Goal: Communication & Community: Connect with others

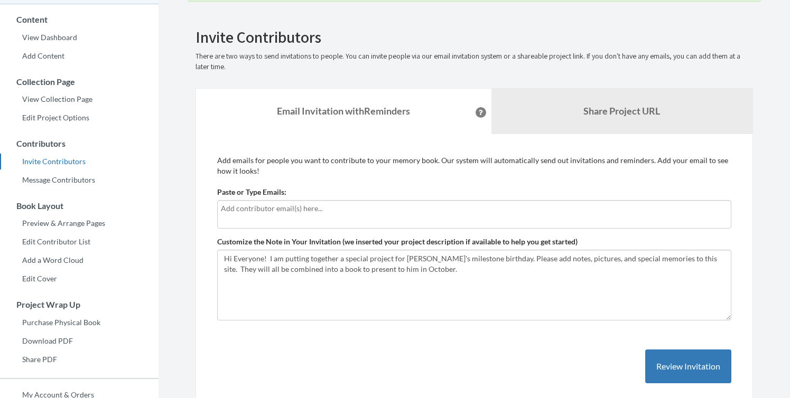
scroll to position [88, 0]
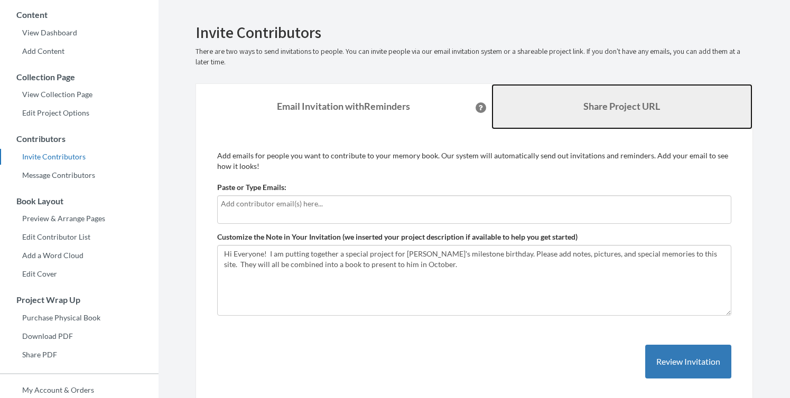
click at [553, 107] on link "Share Project URL" at bounding box center [621, 106] width 261 height 45
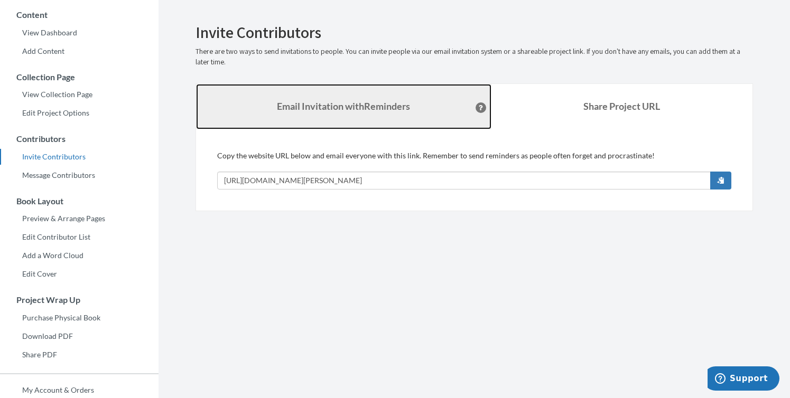
click at [399, 107] on strong "Email Invitation with Reminders" at bounding box center [343, 106] width 133 height 12
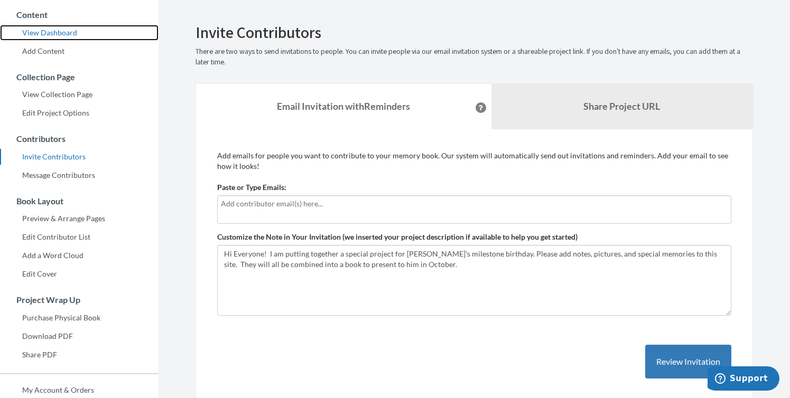
click at [70, 32] on link "View Dashboard" at bounding box center [79, 33] width 158 height 16
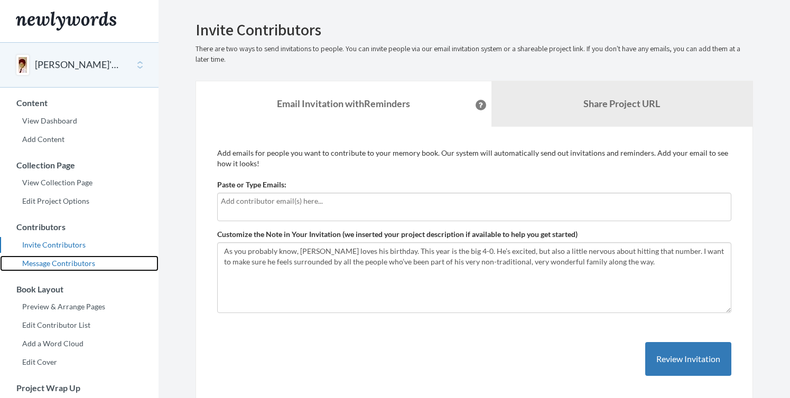
click at [63, 263] on link "Message Contributors" at bounding box center [79, 264] width 158 height 16
click at [366, 201] on input "text" at bounding box center [473, 201] width 504 height 12
click at [427, 192] on div "Paste or Type Emails:" at bounding box center [474, 201] width 514 height 42
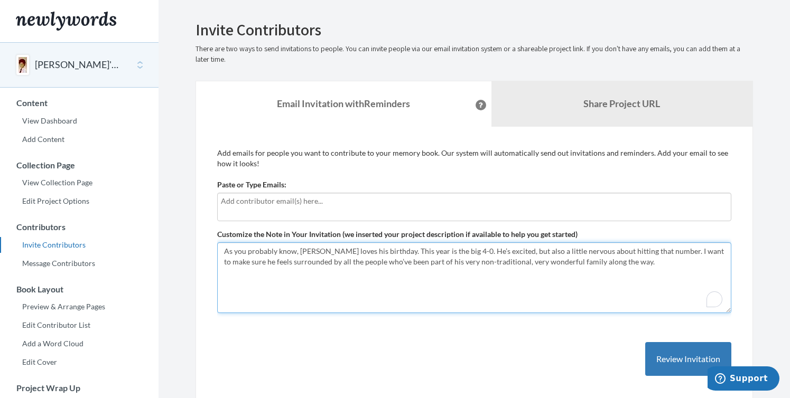
drag, startPoint x: 641, startPoint y: 259, endPoint x: 179, endPoint y: 203, distance: 465.6
click at [179, 203] on section "Emails have been sent! Invite Contributors There are two ways to send invitatio…" at bounding box center [473, 289] width 631 height 578
paste textarea "I’m putting together a keepsake with notes, memories, and photos for him. Your …"
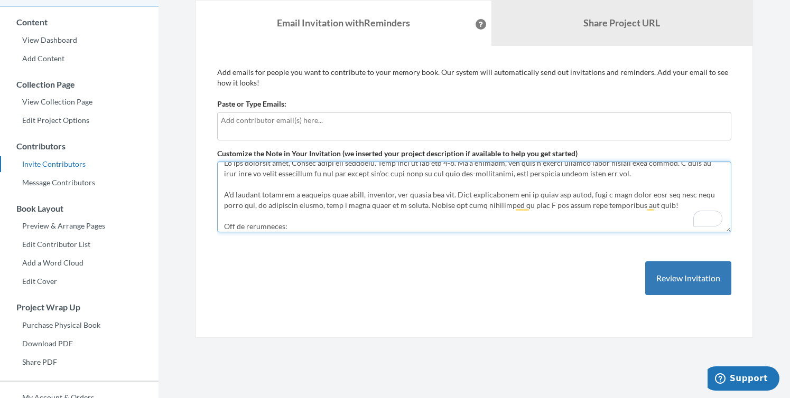
scroll to position [65, 0]
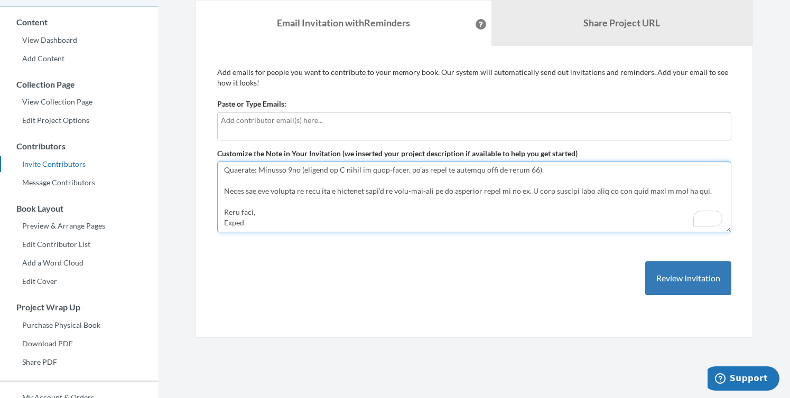
drag, startPoint x: 320, startPoint y: 227, endPoint x: 223, endPoint y: 179, distance: 108.0
click at [223, 179] on textarea "As you probably know, Vikrum loves his birthday. This year is the big 4-0. He’s…" at bounding box center [474, 197] width 514 height 71
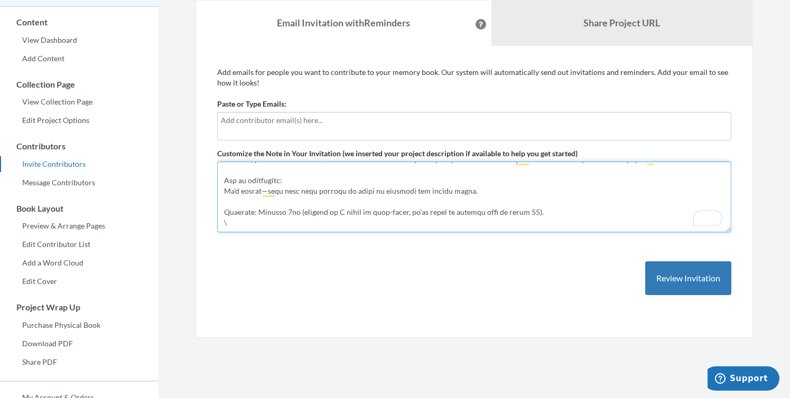
drag, startPoint x: 242, startPoint y: 223, endPoint x: 219, endPoint y: 186, distance: 43.9
click at [219, 186] on textarea "As you probably know, Vikrum loves his birthday. This year is the big 4-0. He’s…" at bounding box center [474, 197] width 514 height 71
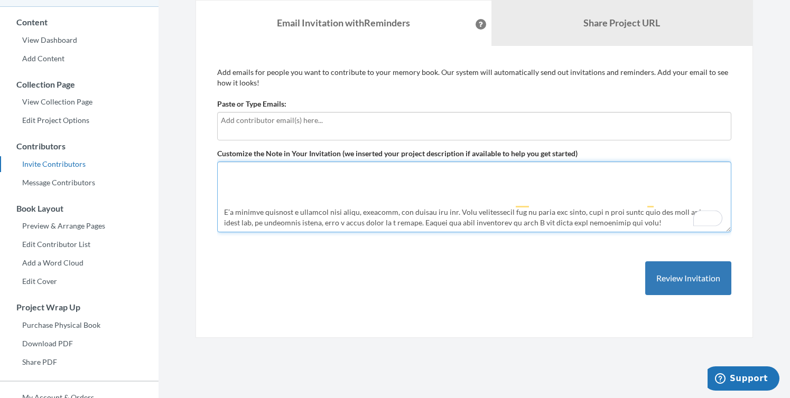
drag, startPoint x: 256, startPoint y: 217, endPoint x: 235, endPoint y: 181, distance: 41.2
click at [235, 181] on textarea "As you probably know, Vikrum loves his birthday. This year is the big 4-0. He’s…" at bounding box center [474, 197] width 514 height 71
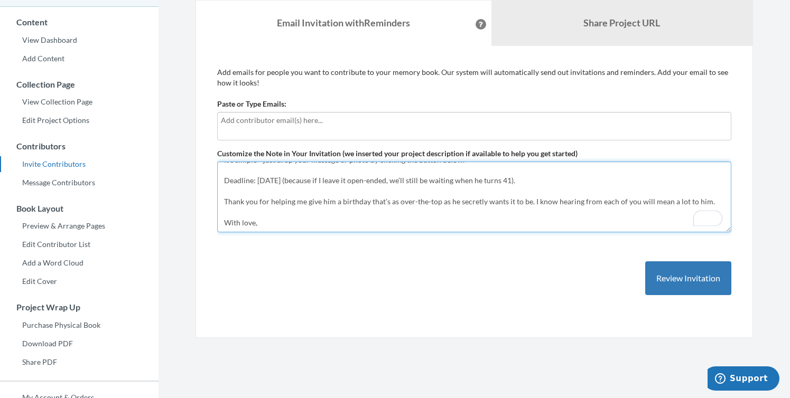
click at [256, 218] on textarea "As you probably know, Vikrum loves his birthday. This year is the big 4-0. He’s…" at bounding box center [474, 197] width 514 height 71
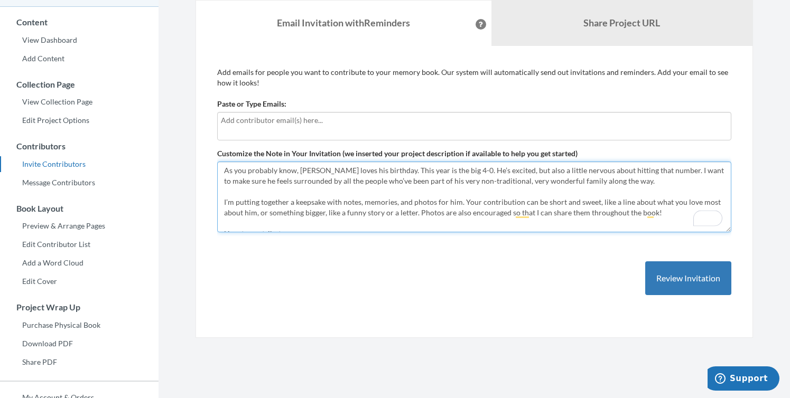
click at [226, 170] on textarea "As you probably know, Vikrum loves his birthday. This year is the big 4-0. He’s…" at bounding box center [474, 197] width 514 height 71
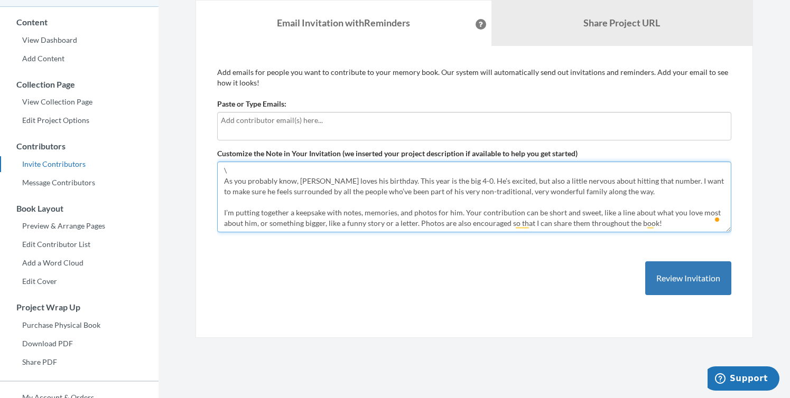
click at [235, 166] on textarea "As you probably know, Vikrum loves his birthday. This year is the big 4-0. He’s…" at bounding box center [474, 197] width 514 height 71
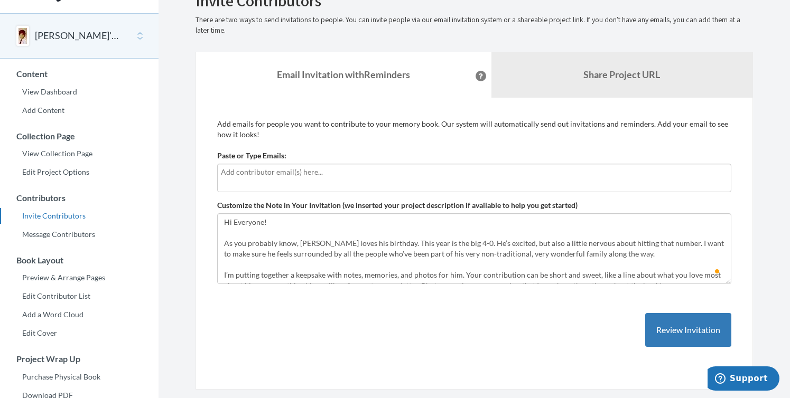
click at [449, 175] on input "text" at bounding box center [473, 172] width 504 height 12
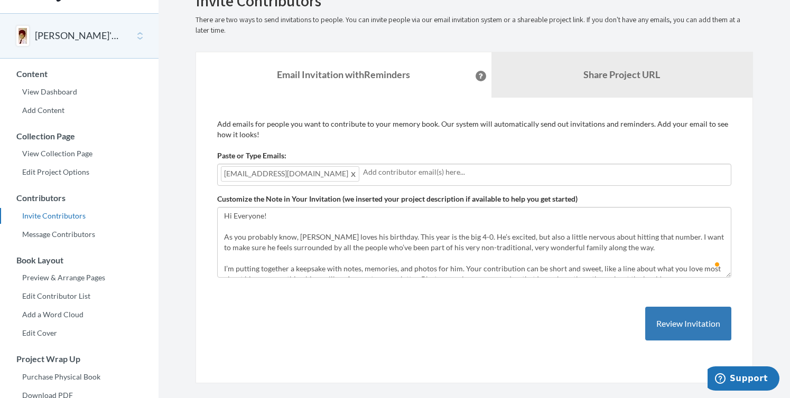
click at [439, 181] on div "ssatiani@gmail.com" at bounding box center [474, 175] width 514 height 22
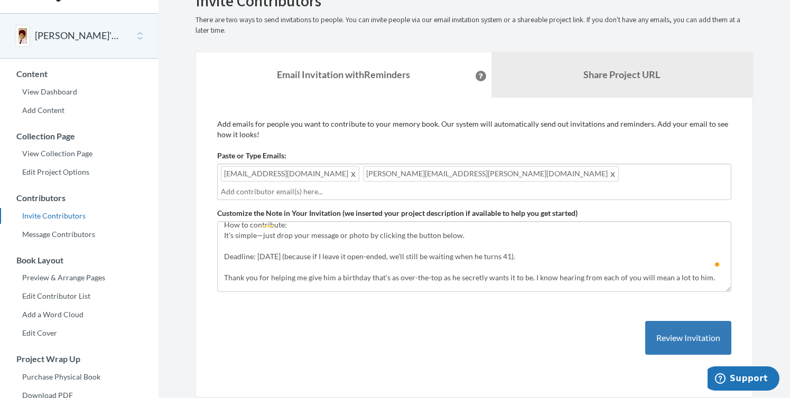
scroll to position [132, 0]
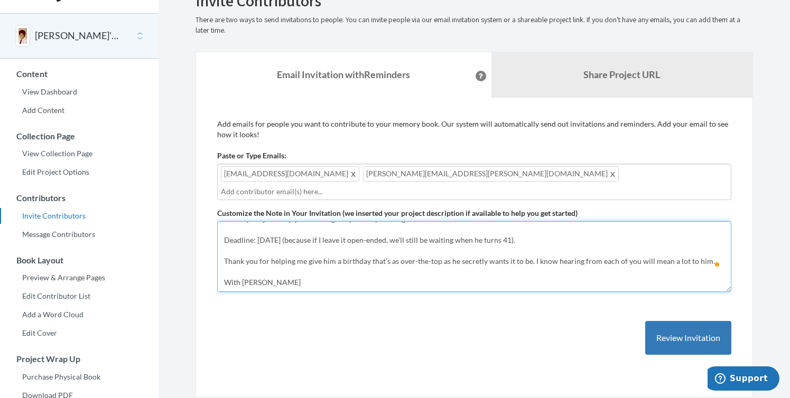
click at [364, 269] on textarea "As you probably know, Vikrum loves his birthday. This year is the big 4-0. He’s…" at bounding box center [474, 256] width 514 height 71
click at [354, 251] on textarea "As you probably know, Vikrum loves his birthday. This year is the big 4-0. He’s…" at bounding box center [474, 256] width 514 height 71
paste textarea "rmparthasarathy@gmail.com"
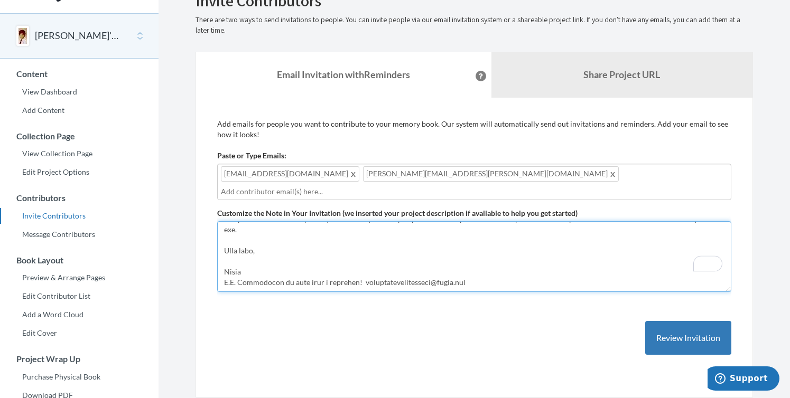
drag, startPoint x: 471, startPoint y: 254, endPoint x: 354, endPoint y: 246, distance: 117.1
click at [354, 246] on textarea "As you probably know, Vikrum loves his birthday. This year is the big 4-0. He’s…" at bounding box center [474, 256] width 514 height 71
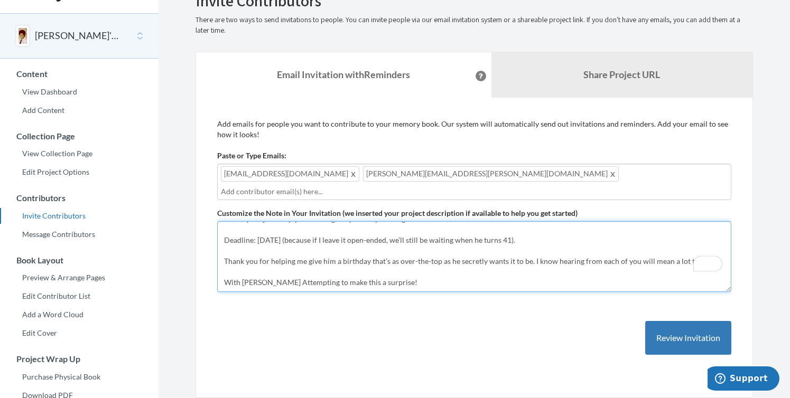
type textarea "Hi Everyone! As you probably know, Vikrum loves his birthday. This year is the …"
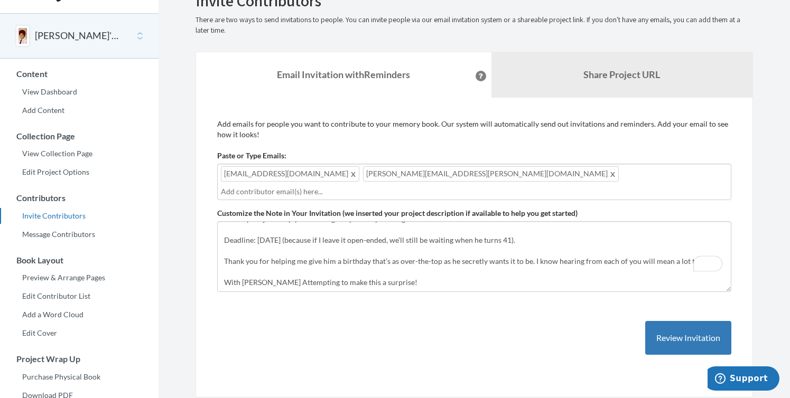
click at [434, 186] on input "text" at bounding box center [473, 192] width 504 height 12
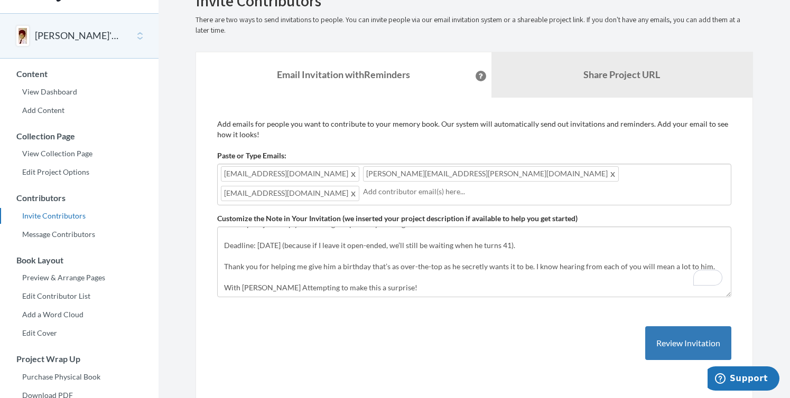
click at [563, 171] on div "ssatiani@gmail.com aneesh.chaganty@gmail.com rmparthasarathy@gmail.com" at bounding box center [474, 185] width 514 height 42
click at [533, 178] on div "ssatiani@gmail.com aneesh.chaganty@gmail.com rmparthasarathy@gmail.com" at bounding box center [474, 185] width 514 height 42
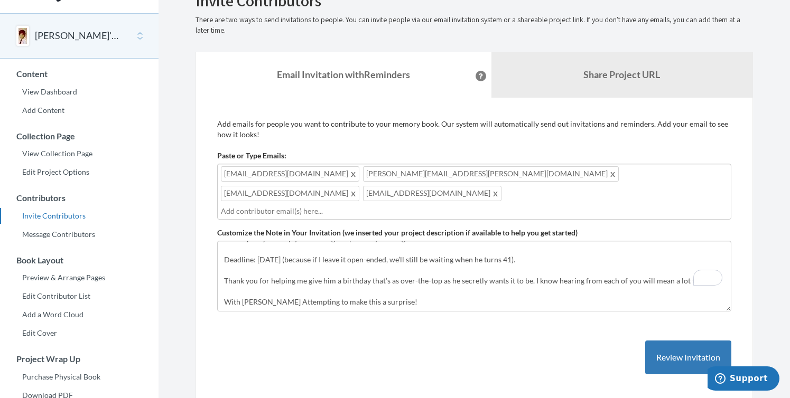
click at [630, 173] on div "ssatiani@gmail.com aneesh.chaganty@gmail.com rmparthasarathy@gmail.com vrsamir@…" at bounding box center [474, 192] width 514 height 56
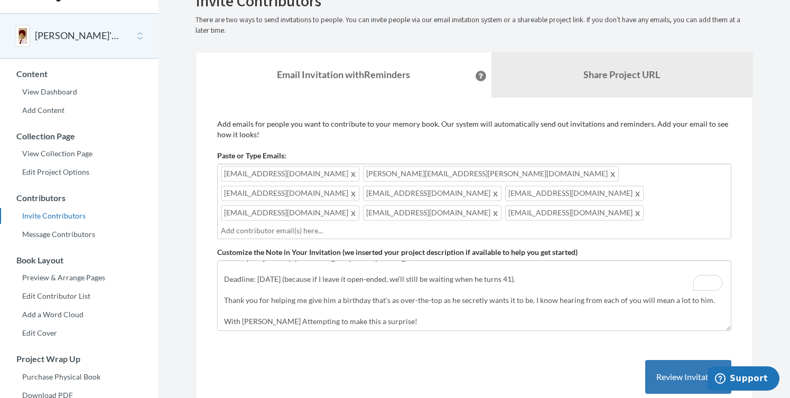
click at [542, 197] on div "ssatiani@gmail.com aneesh.chaganty@gmail.com rmparthasarathy@gmail.com vrsamir@…" at bounding box center [474, 202] width 514 height 76
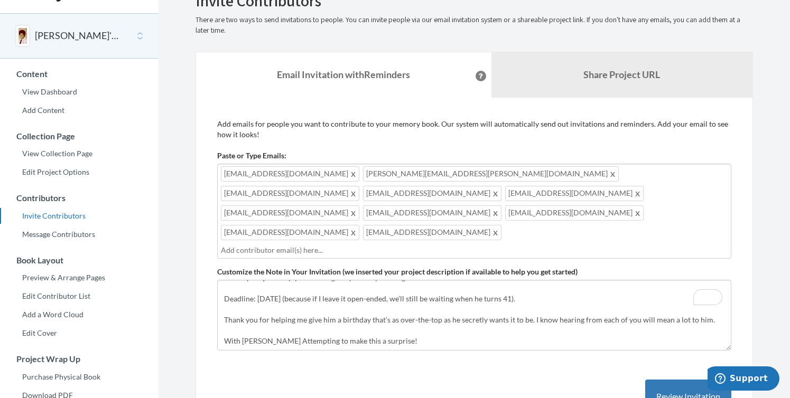
click at [677, 191] on div "ssatiani@gmail.com aneesh.chaganty@gmail.com rmparthasarathy@gmail.com vrsamir@…" at bounding box center [474, 211] width 514 height 95
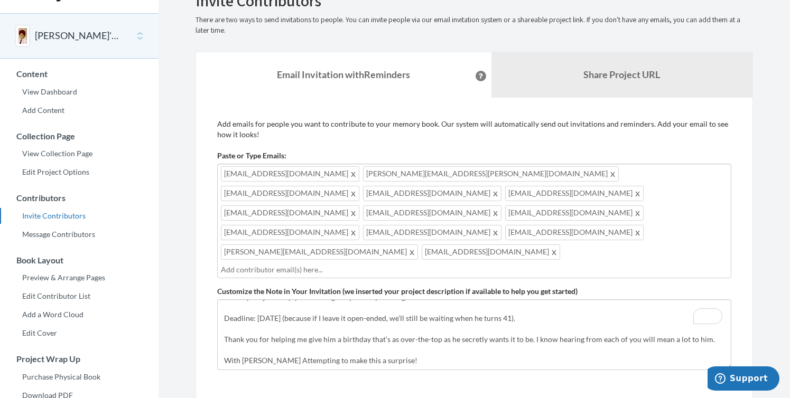
click at [553, 213] on div "ssatiani@gmail.com aneesh.chaganty@gmail.com rmparthasarathy@gmail.com vrsamir@…" at bounding box center [474, 221] width 514 height 115
click at [655, 210] on div "ssatiani@gmail.com aneesh.chaganty@gmail.com rmparthasarathy@gmail.com vrsamir@…" at bounding box center [474, 221] width 514 height 115
type input "Arlo.baur@gmail.com"
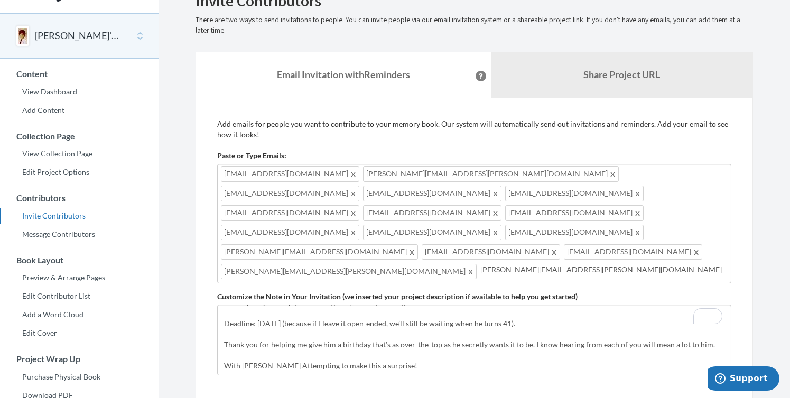
type input "adeline.m.baur@gmail.com"
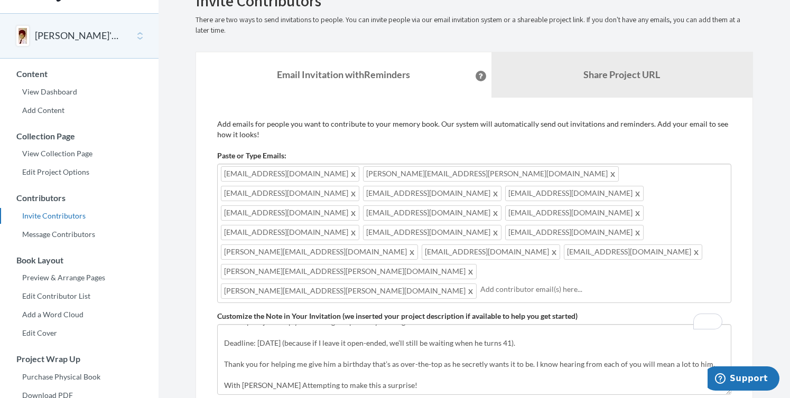
click at [486, 284] on input "text" at bounding box center [602, 290] width 245 height 12
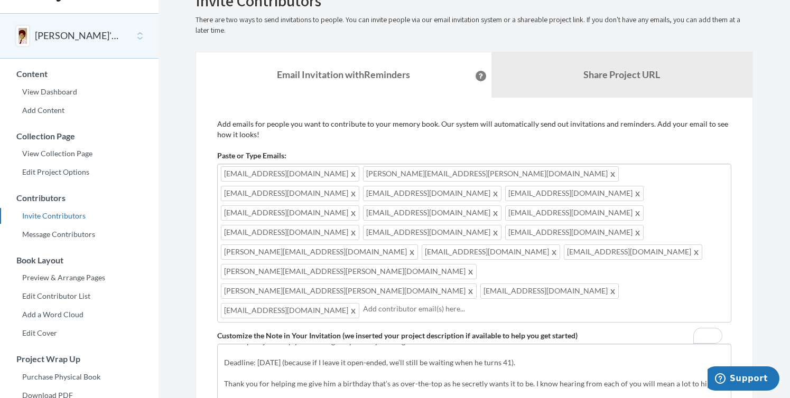
click at [516, 230] on div "ssatiani@gmail.com aneesh.chaganty@gmail.com rmparthasarathy@gmail.com vrsamir@…" at bounding box center [474, 243] width 514 height 159
click at [504, 233] on div "ssatiani@gmail.com aneesh.chaganty@gmail.com rmparthasarathy@gmail.com vrsamir@…" at bounding box center [474, 243] width 514 height 159
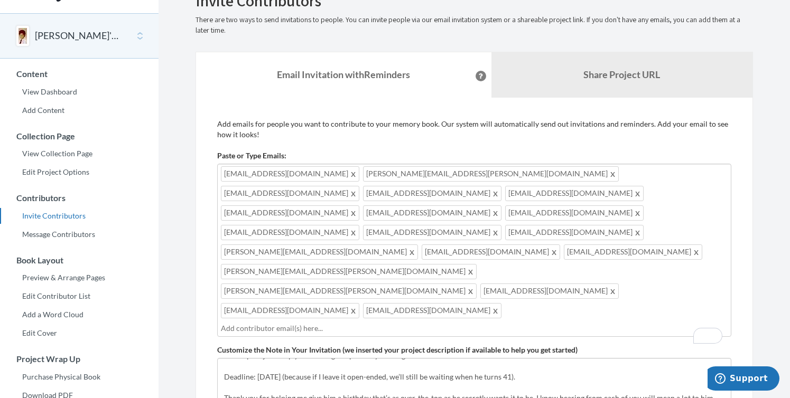
click at [636, 227] on div "ssatiani@gmail.com aneesh.chaganty@gmail.com rmparthasarathy@gmail.com vrsamir@…" at bounding box center [474, 250] width 514 height 173
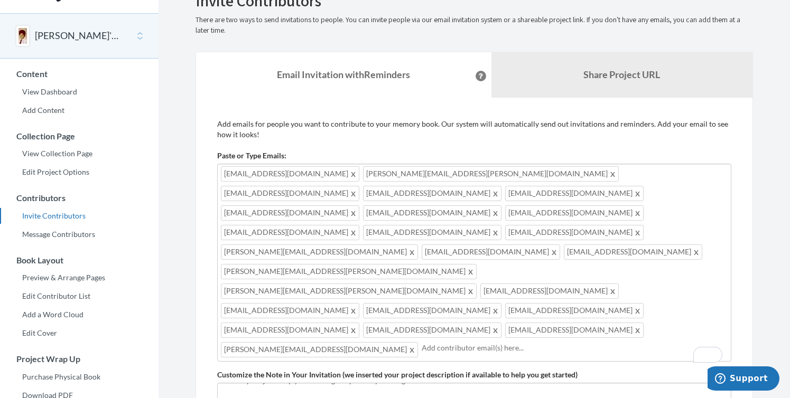
click at [617, 251] on div "ssatiani@gmail.com aneesh.chaganty@gmail.com rmparthasarathy@gmail.com vrsamir@…" at bounding box center [474, 263] width 514 height 198
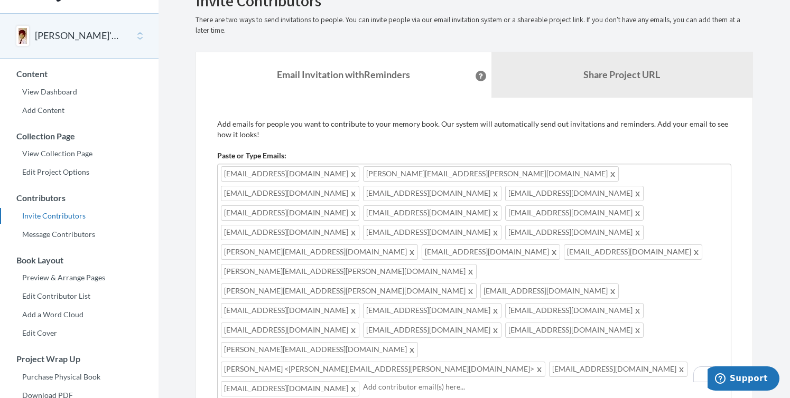
click at [584, 270] on div "ssatiani@gmail.com aneesh.chaganty@gmail.com rmparthasarathy@gmail.com vrsamir@…" at bounding box center [474, 282] width 514 height 237
click at [551, 290] on div "ssatiani@gmail.com aneesh.chaganty@gmail.com rmparthasarathy@gmail.com vrsamir@…" at bounding box center [474, 299] width 514 height 271
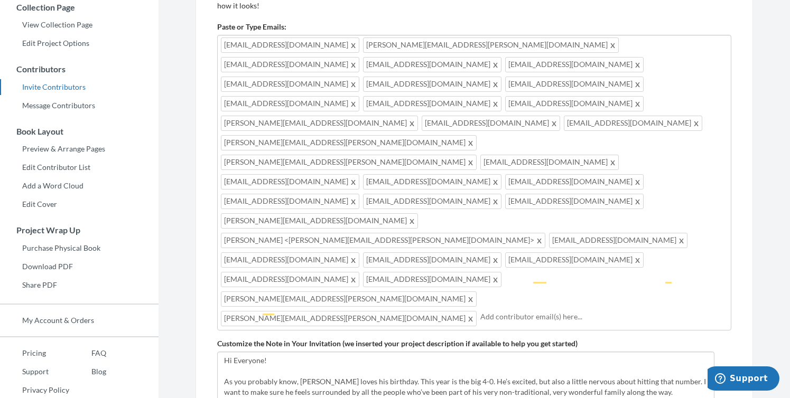
scroll to position [0, 0]
drag, startPoint x: 727, startPoint y: 276, endPoint x: 718, endPoint y: 452, distance: 176.2
click at [718, 240] on html "Main menu Vikrum's 40th Birthday Project Select a project Vikrum's 40th Birthda…" at bounding box center [395, 41] width 790 height 398
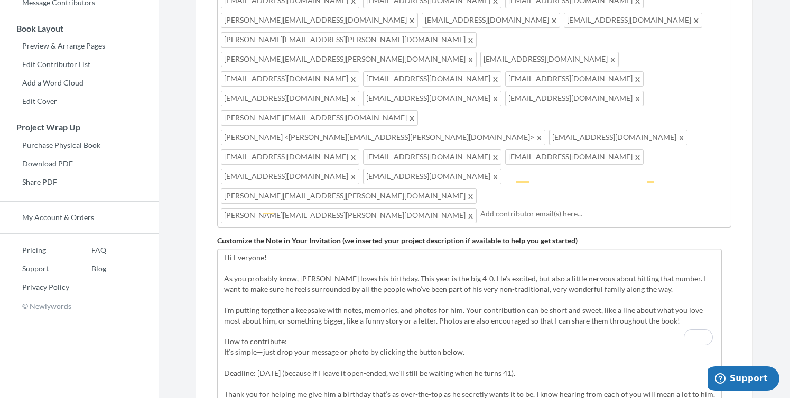
scroll to position [270, 0]
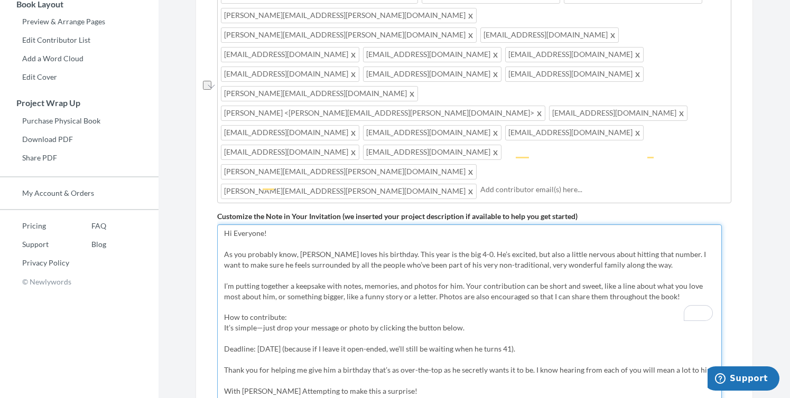
drag, startPoint x: 668, startPoint y: 153, endPoint x: 416, endPoint y: 150, distance: 252.0
click at [416, 225] on textarea "As you probably know, Vikrum loves his birthday. This year is the big 4-0. He’s…" at bounding box center [469, 348] width 505 height 247
click at [400, 268] on textarea "As you probably know, Vikrum loves his birthday. This year is the big 4-0. He’s…" at bounding box center [469, 348] width 505 height 247
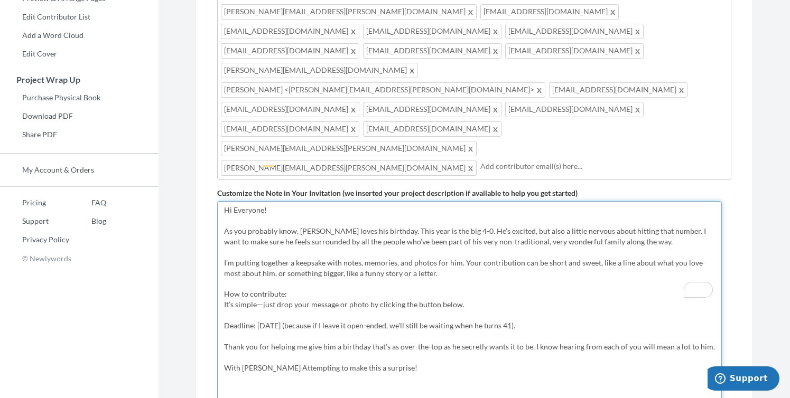
type textarea "Hi Everyone! As you probably know, Vikrum loves his birthday. This year is the …"
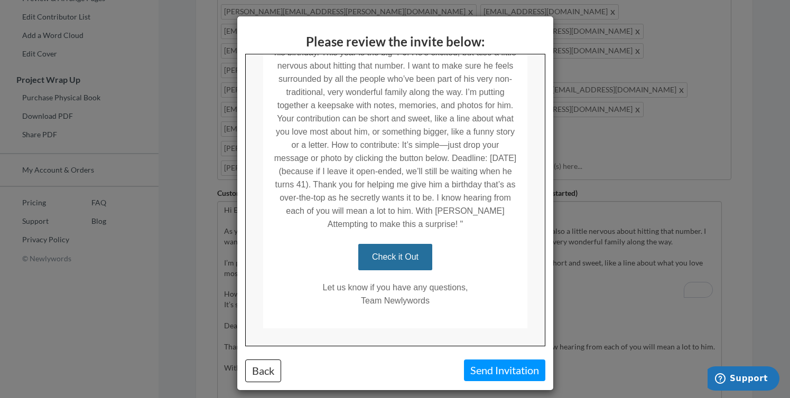
click at [566, 228] on div "Please review the invite below: Back Send Invitation" at bounding box center [395, 199] width 790 height 398
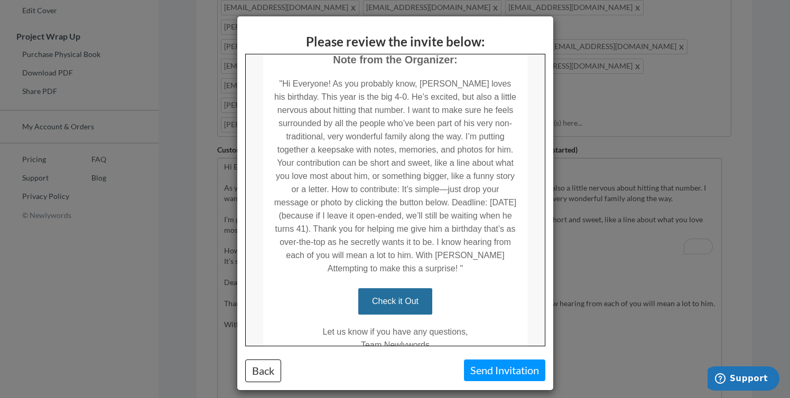
scroll to position [383, 0]
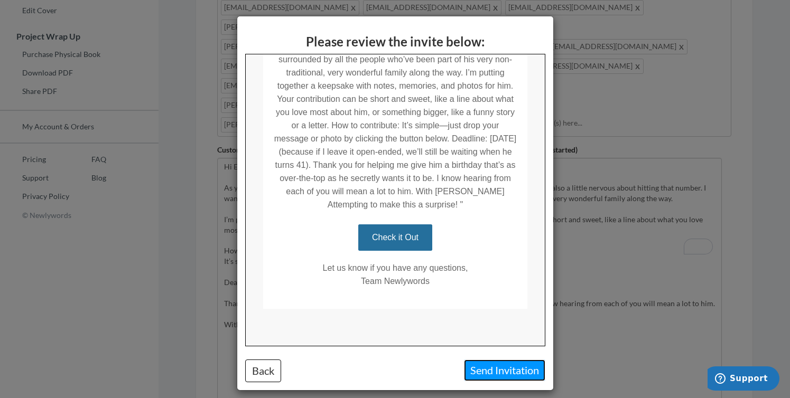
click at [496, 366] on button "Send Invitation" at bounding box center [504, 371] width 81 height 22
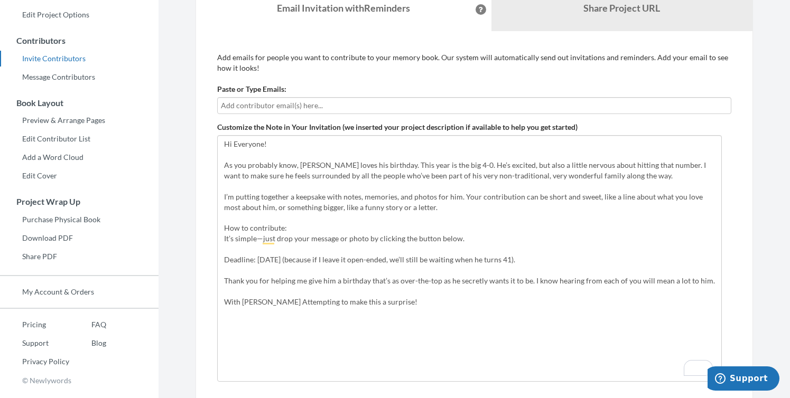
scroll to position [0, 0]
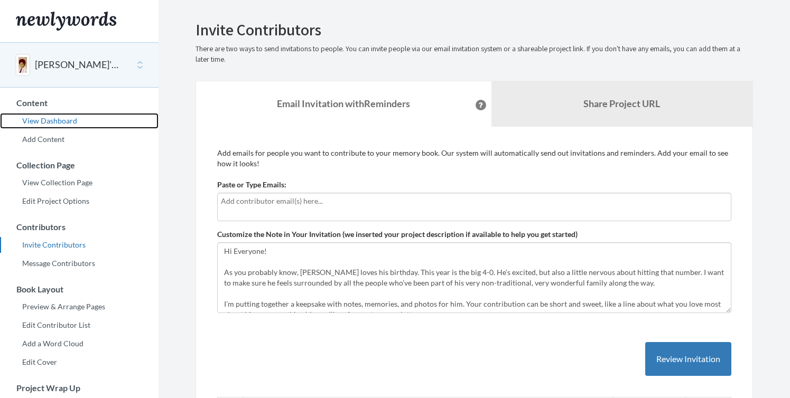
click at [71, 117] on link "View Dashboard" at bounding box center [79, 121] width 158 height 16
